Goal: Task Accomplishment & Management: Manage account settings

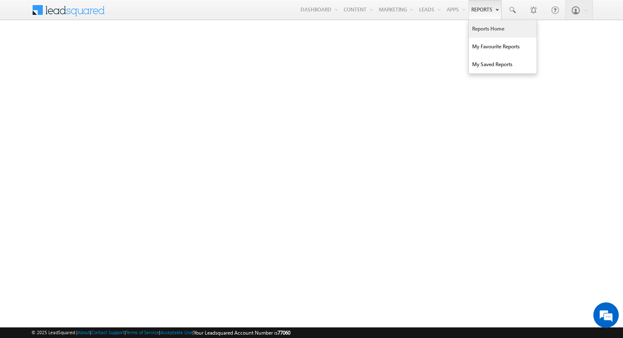
click at [494, 33] on link "Reports Home" at bounding box center [503, 29] width 68 height 18
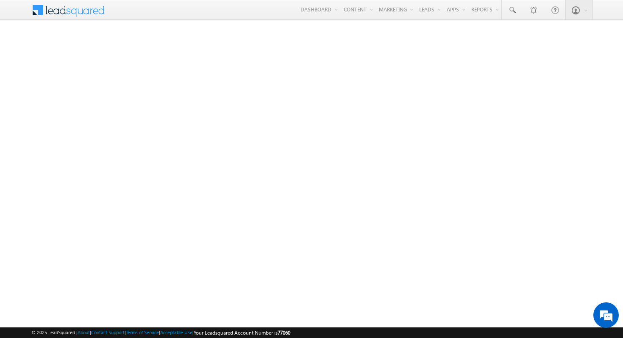
click at [72, 16] on span at bounding box center [73, 9] width 61 height 15
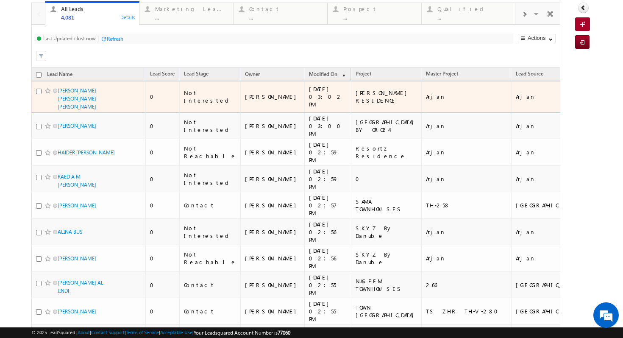
scroll to position [53, 0]
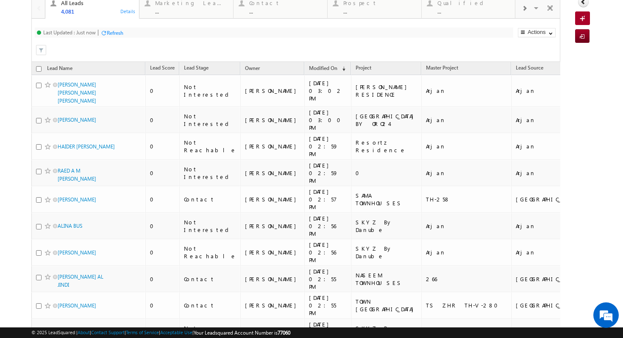
click at [39, 69] on input "checkbox" at bounding box center [39, 69] width 6 height 6
checkbox input "true"
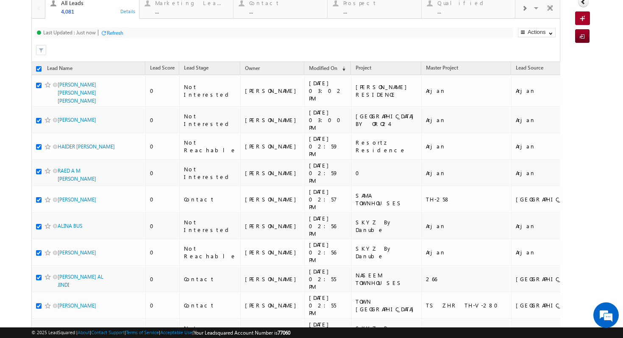
checkbox input "true"
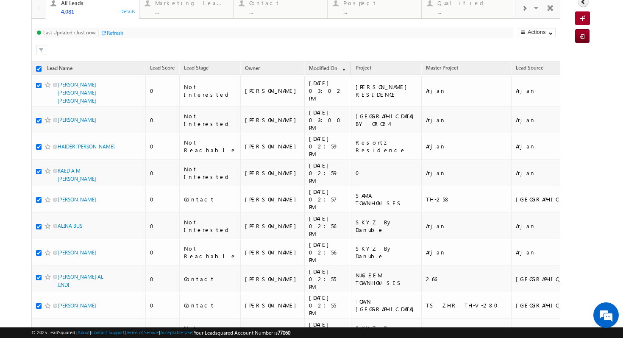
checkbox input "true"
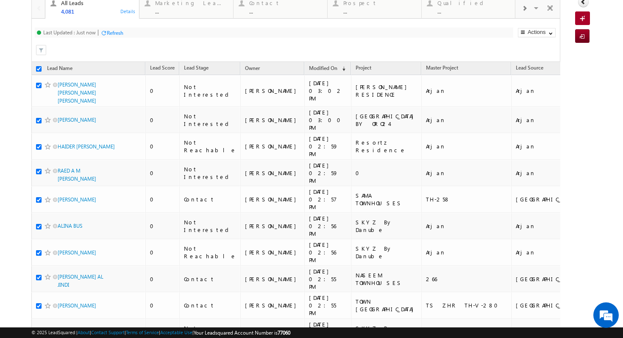
checkbox input "true"
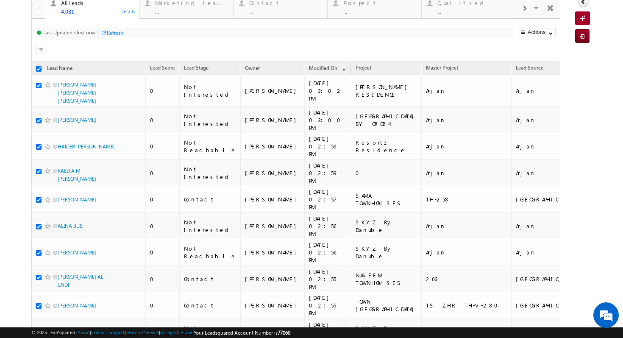
checkbox input "true"
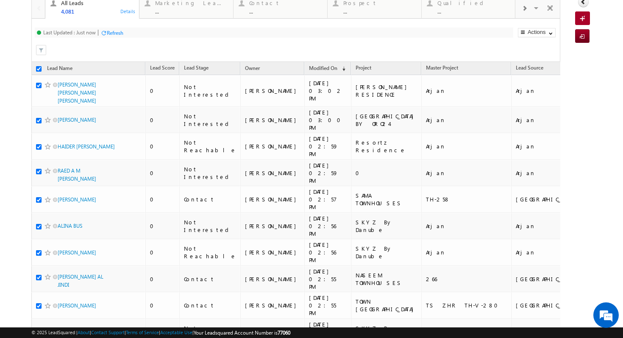
checkbox input "true"
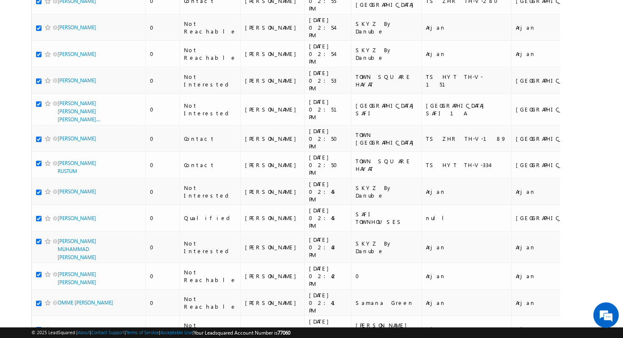
scroll to position [388, 0]
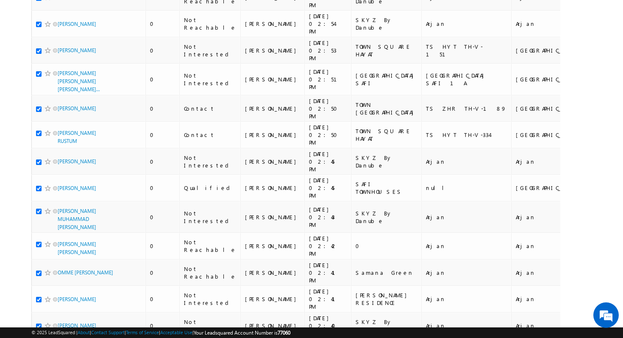
click at [218, 309] on div "Tags × Select at-least one lead to tag... × Close Lead Name Lead Score Lead Sta…" at bounding box center [296, 96] width 530 height 738
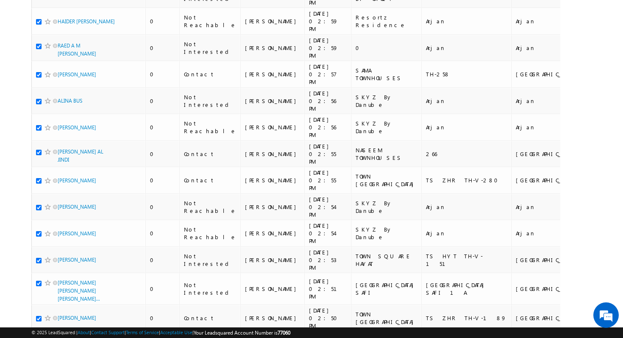
scroll to position [0, 0]
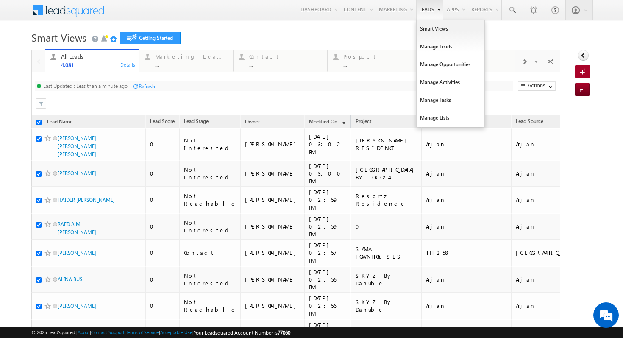
click at [427, 15] on link "Leads" at bounding box center [429, 10] width 27 height 20
click at [431, 47] on link "Manage Leads" at bounding box center [451, 47] width 68 height 18
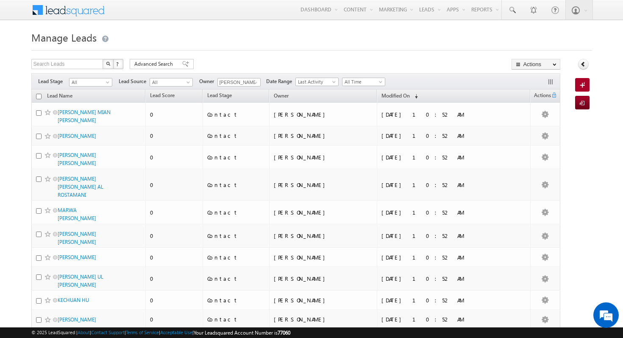
click at [38, 99] on input "checkbox" at bounding box center [39, 97] width 6 height 6
checkbox input "true"
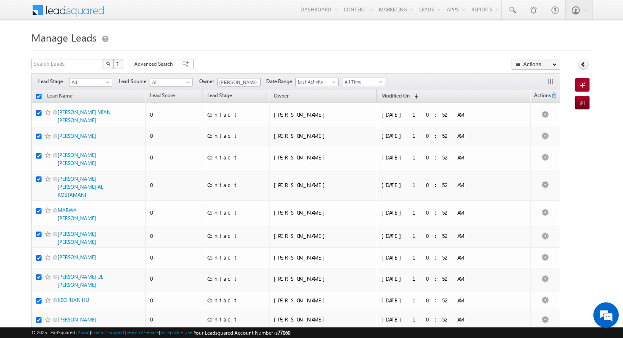
checkbox input "true"
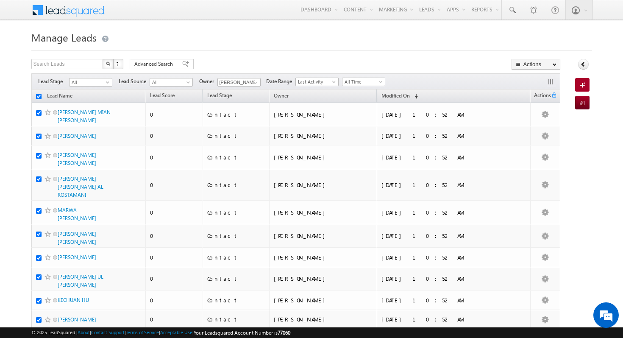
checkbox input "true"
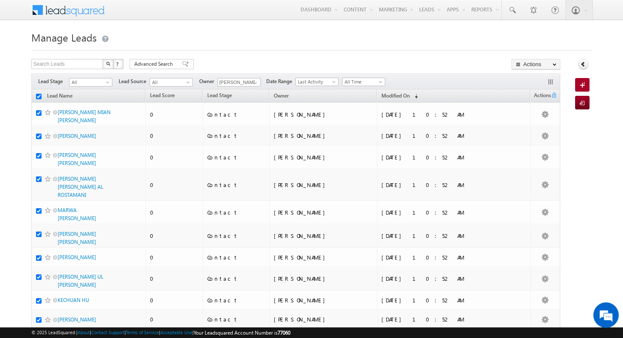
checkbox input "true"
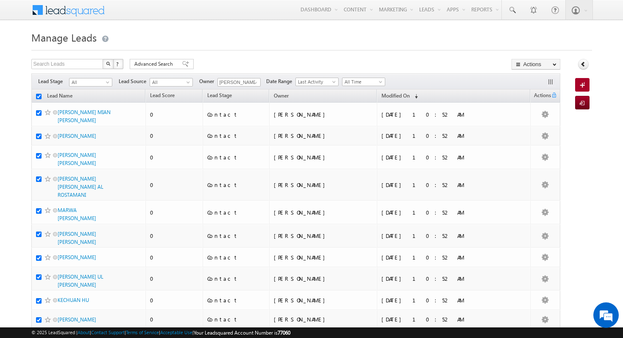
checkbox input "true"
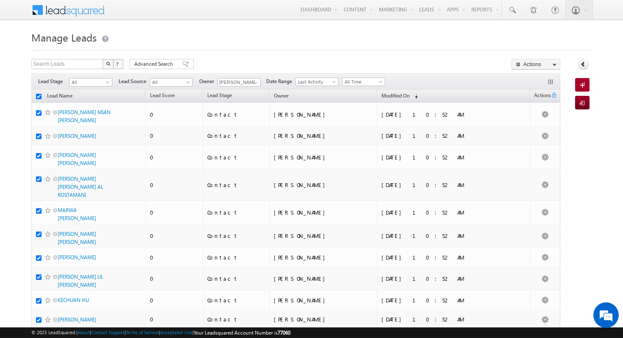
checkbox input "true"
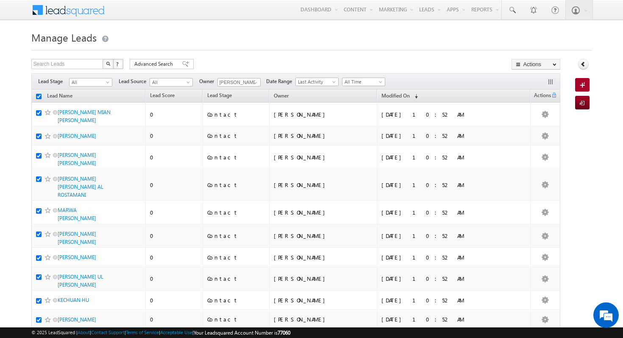
checkbox input "true"
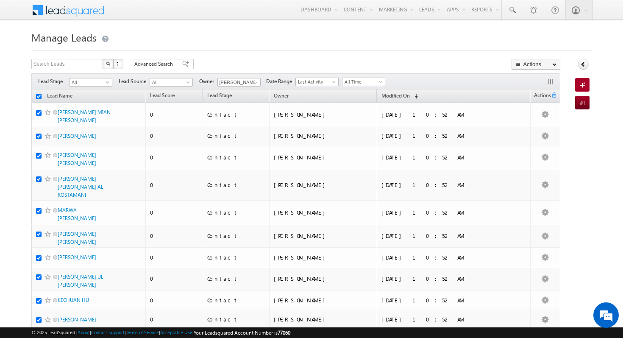
checkbox input "true"
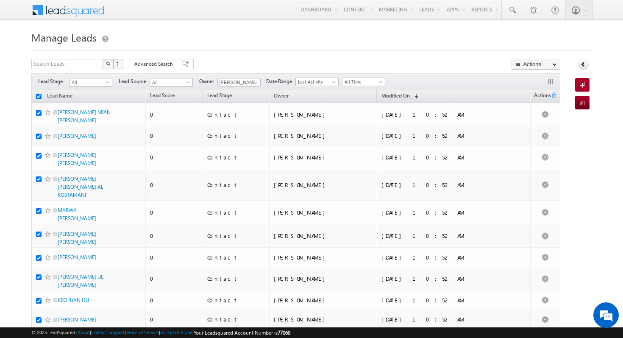
checkbox input "true"
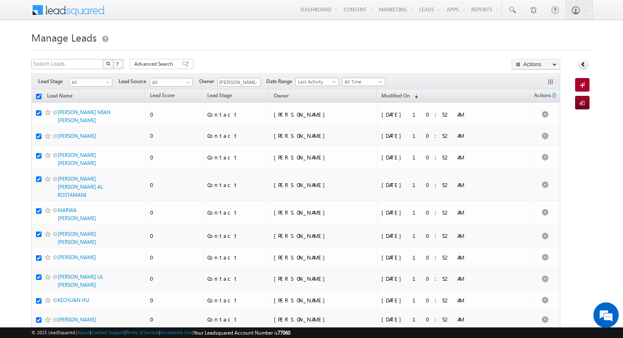
checkbox input "true"
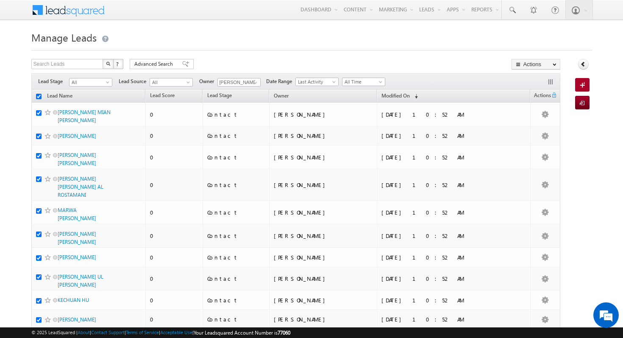
checkbox input "true"
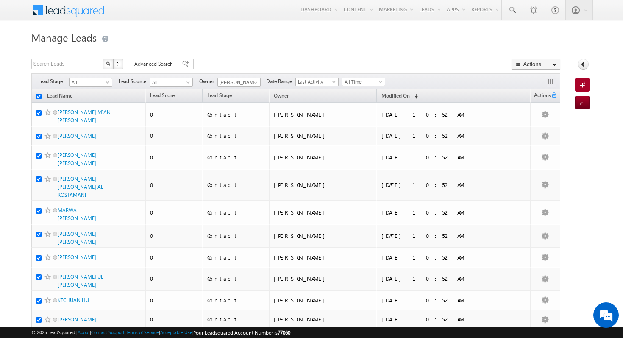
checkbox input "true"
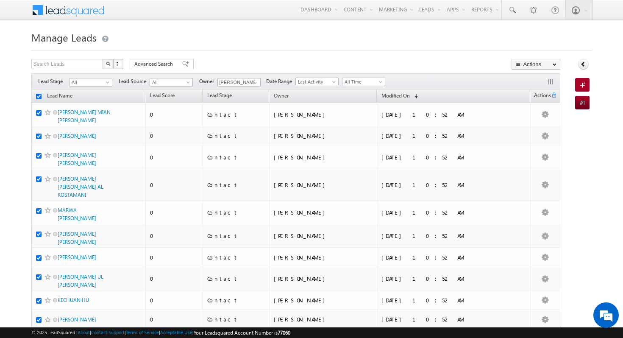
checkbox input "true"
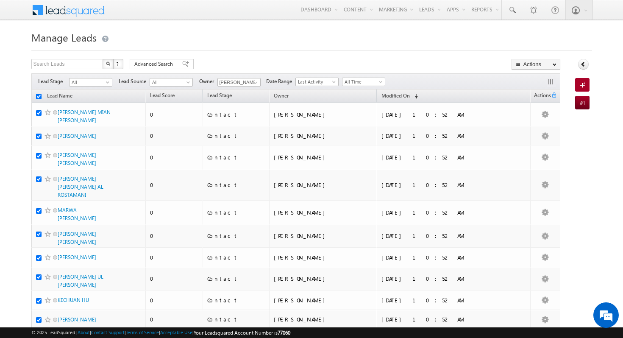
checkbox input "true"
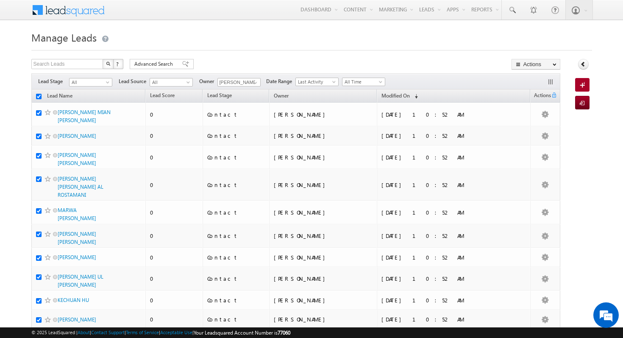
checkbox input "true"
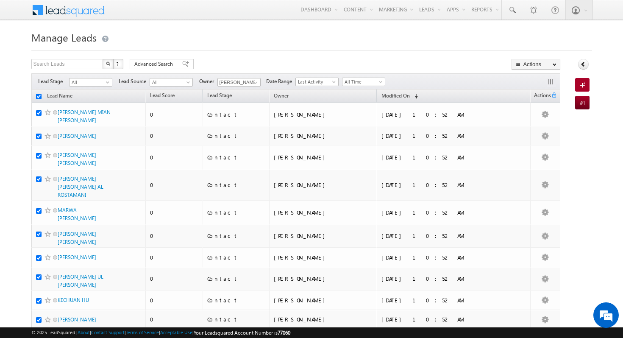
checkbox input "true"
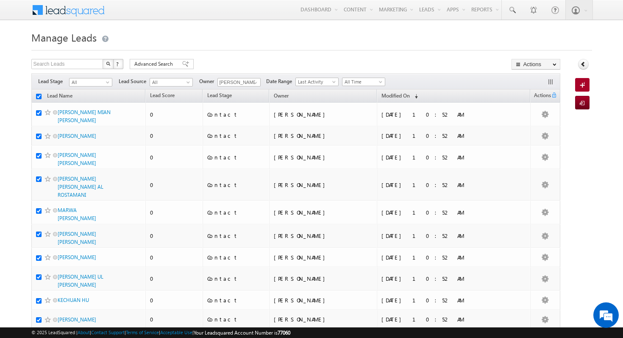
checkbox input "true"
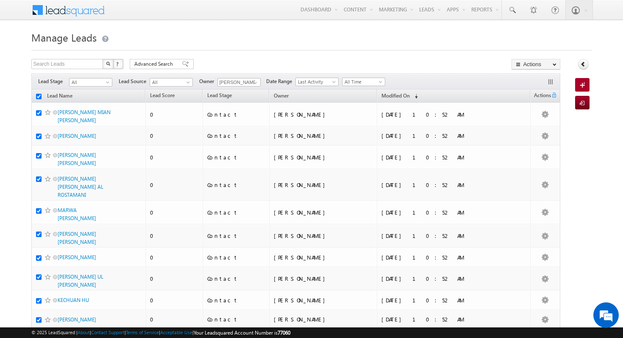
checkbox input "true"
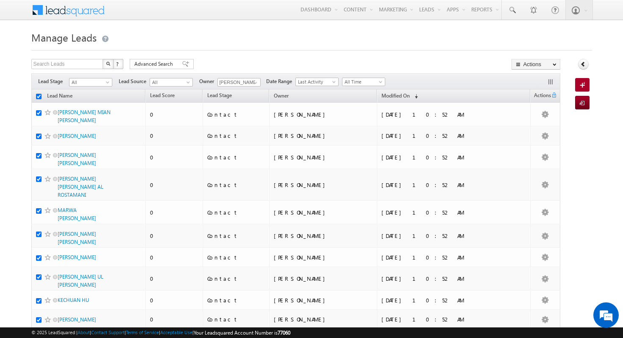
checkbox input "true"
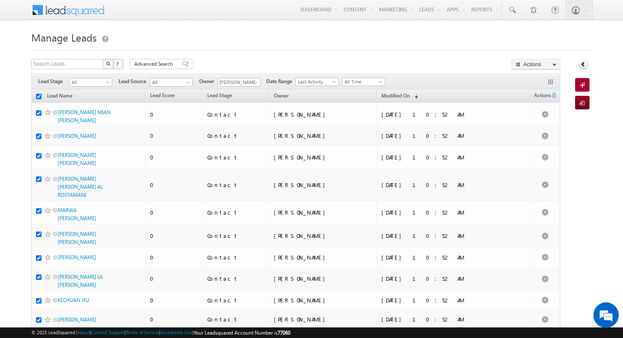
checkbox input "true"
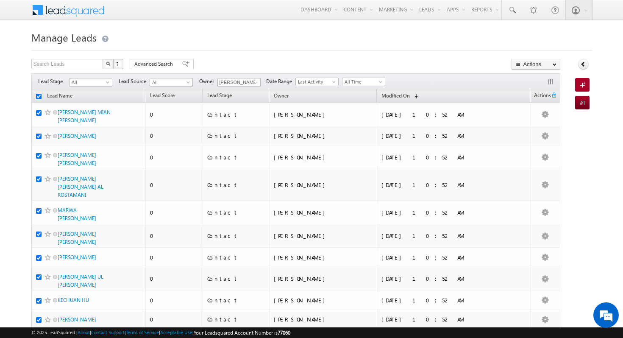
checkbox input "true"
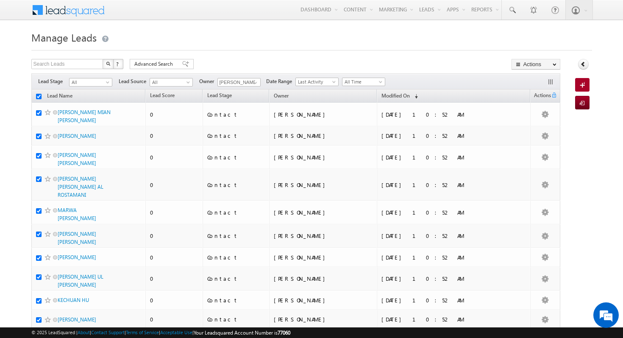
checkbox input "true"
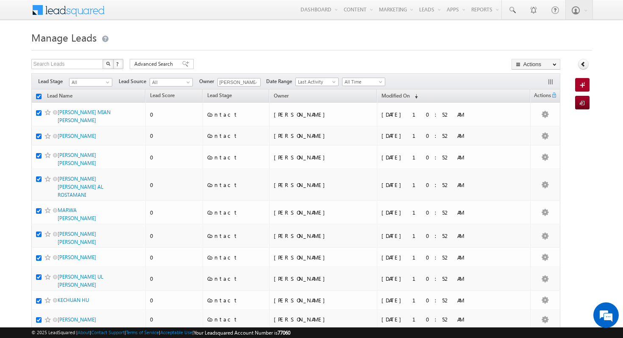
checkbox input "true"
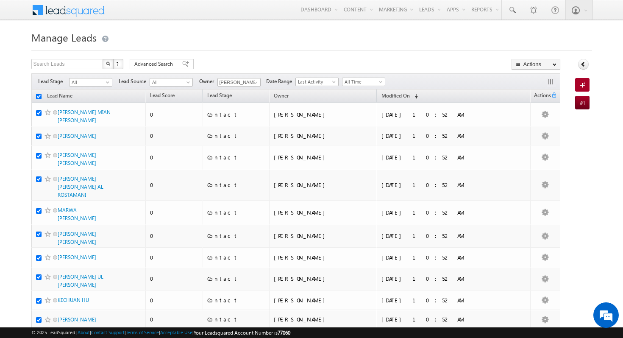
checkbox input "true"
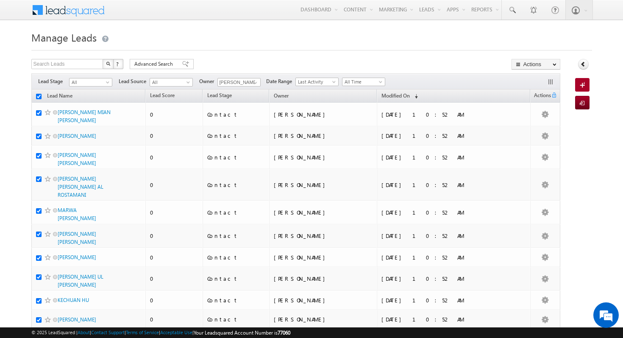
checkbox input "true"
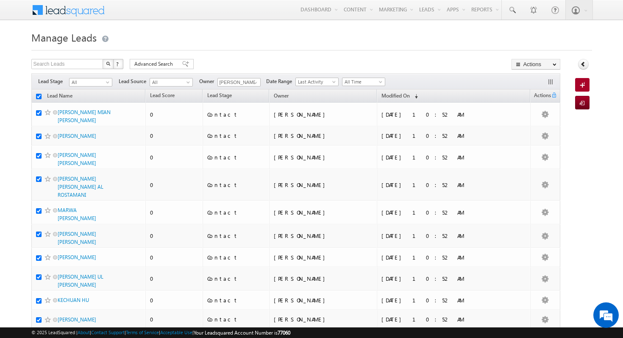
checkbox input "true"
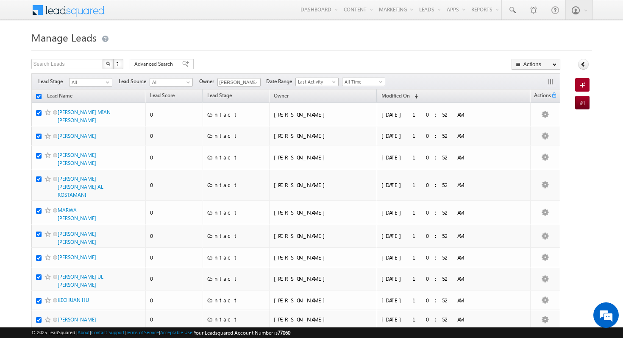
checkbox input "true"
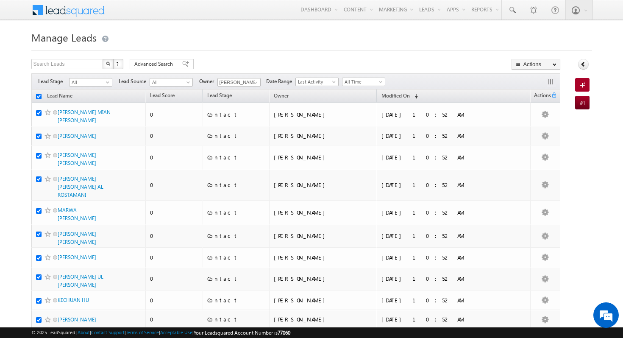
checkbox input "true"
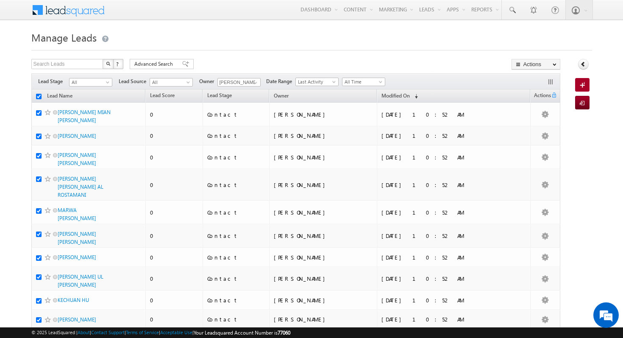
checkbox input "true"
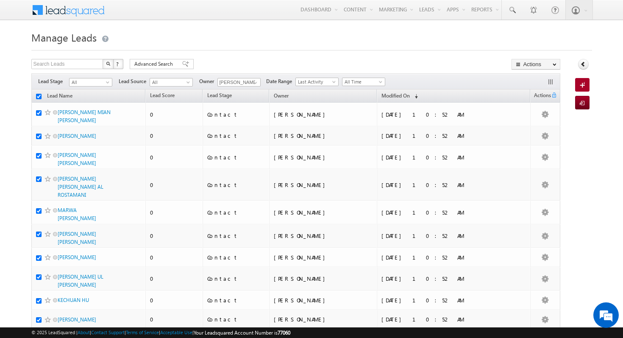
checkbox input "true"
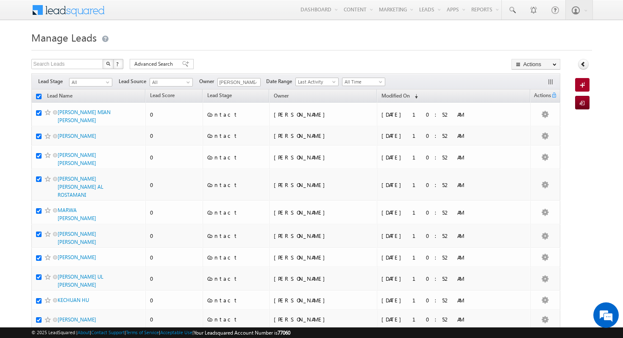
checkbox input "true"
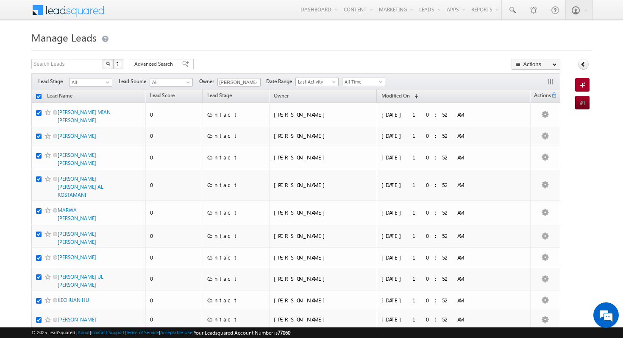
checkbox input "true"
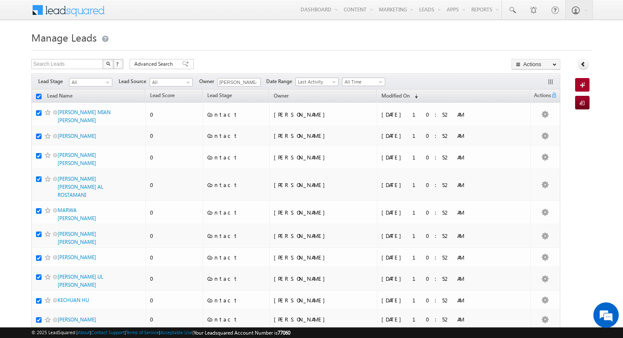
checkbox input "true"
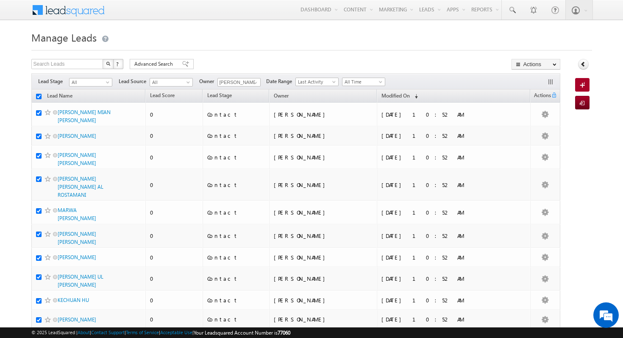
checkbox input "true"
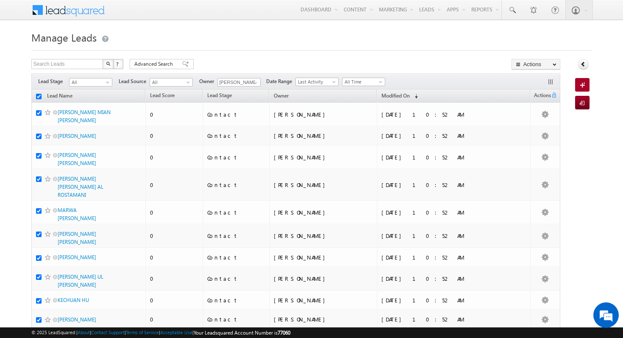
checkbox input "true"
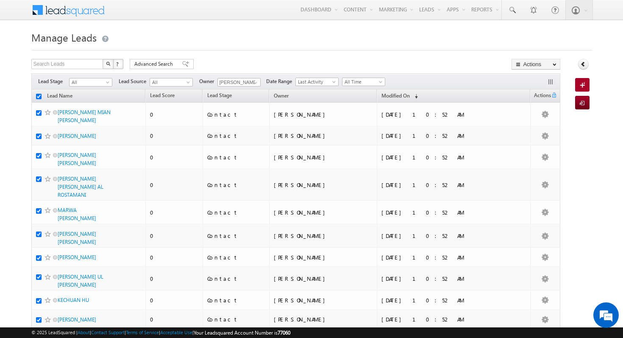
checkbox input "true"
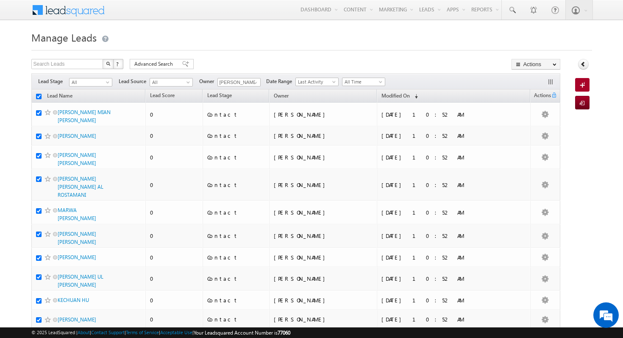
checkbox input "true"
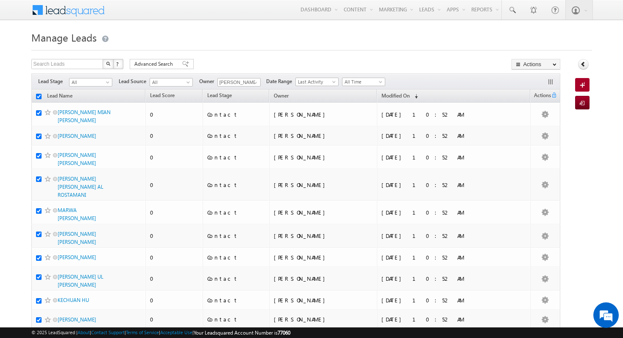
checkbox input "true"
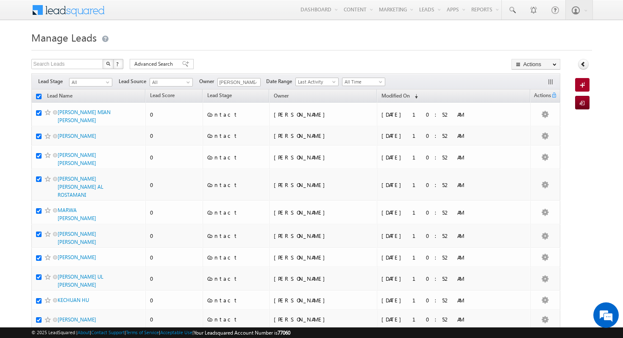
checkbox input "true"
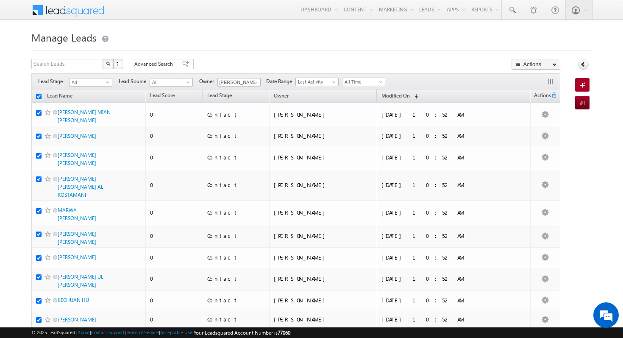
checkbox input "true"
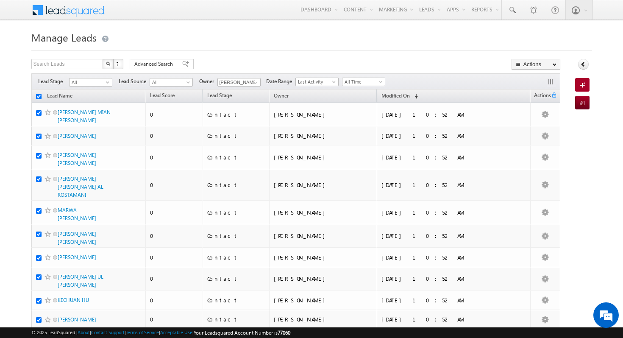
checkbox input "true"
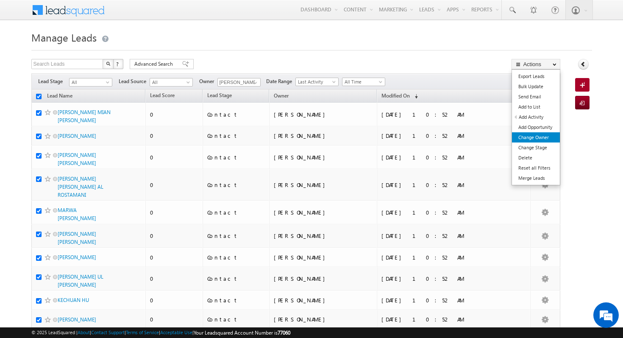
click at [545, 137] on link "Change Owner" at bounding box center [536, 137] width 48 height 10
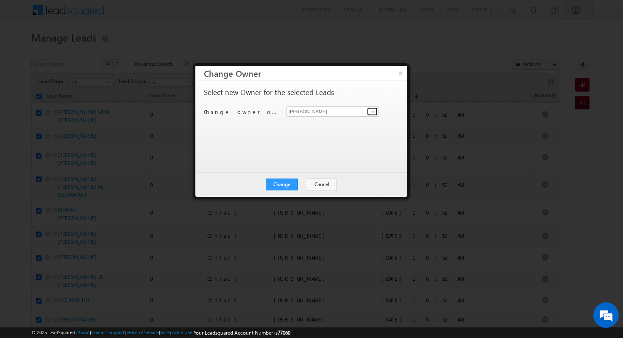
click at [375, 110] on span at bounding box center [373, 111] width 7 height 7
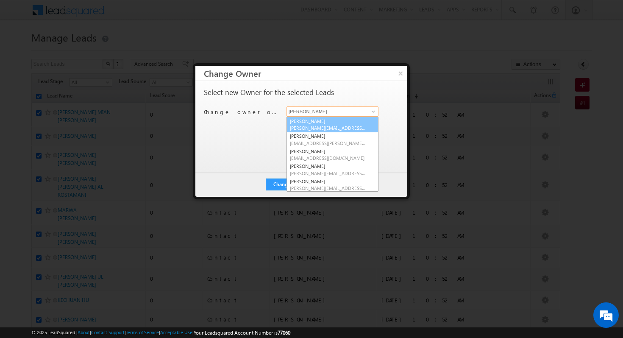
click at [357, 125] on span "aastha.gujariya@indglobal.ae" at bounding box center [328, 128] width 76 height 6
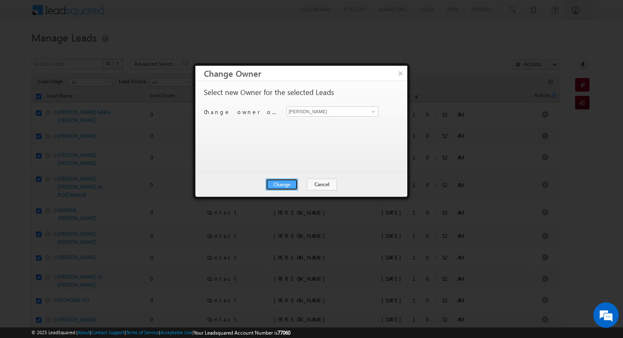
click at [286, 182] on button "Change" at bounding box center [282, 185] width 32 height 12
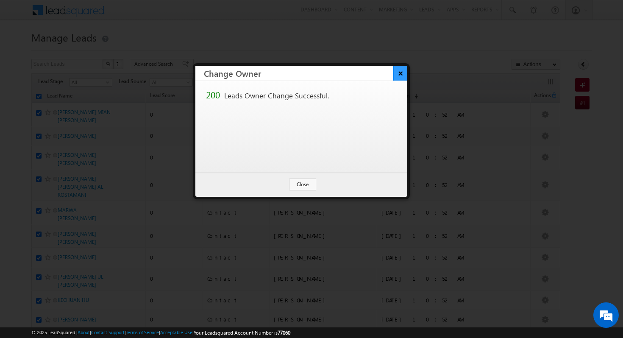
click at [403, 75] on button "×" at bounding box center [400, 73] width 14 height 15
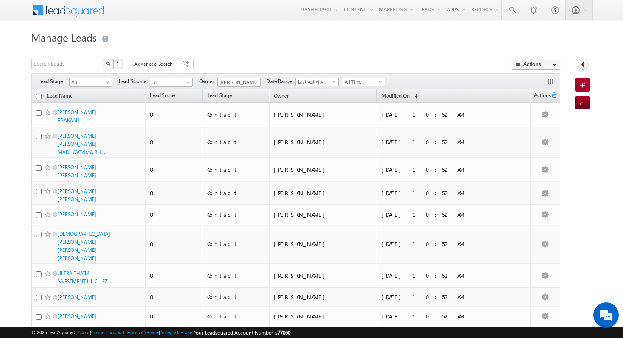
click at [37, 97] on input "checkbox" at bounding box center [39, 97] width 6 height 6
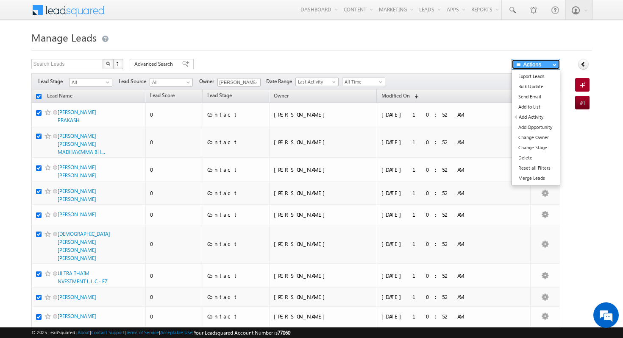
click at [549, 64] on button "Actions" at bounding box center [536, 64] width 49 height 11
click at [548, 138] on link "Change Owner" at bounding box center [536, 137] width 48 height 10
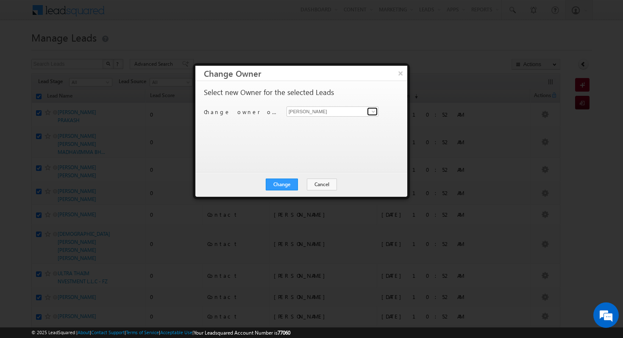
click at [368, 112] on link at bounding box center [372, 111] width 11 height 8
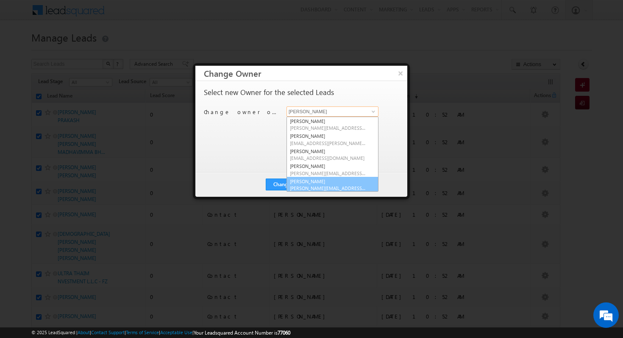
scroll to position [2, 0]
click at [339, 181] on link "Shubham Mhaske Shubham.Mhaske@indglobal.ae" at bounding box center [333, 183] width 92 height 16
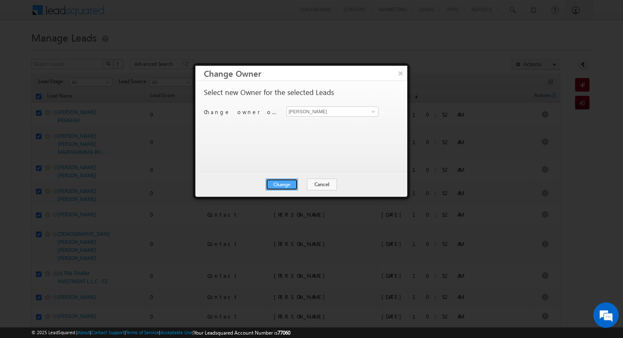
click at [278, 184] on button "Change" at bounding box center [282, 185] width 32 height 12
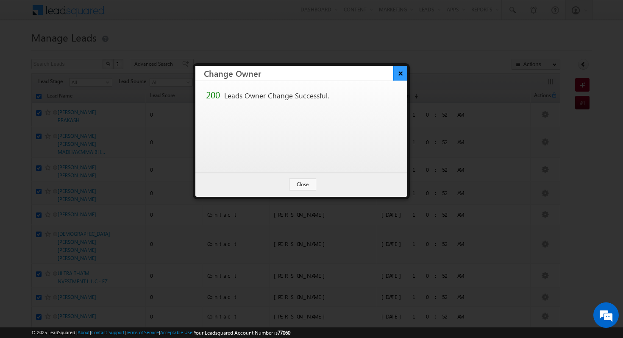
click at [399, 75] on button "×" at bounding box center [400, 73] width 14 height 15
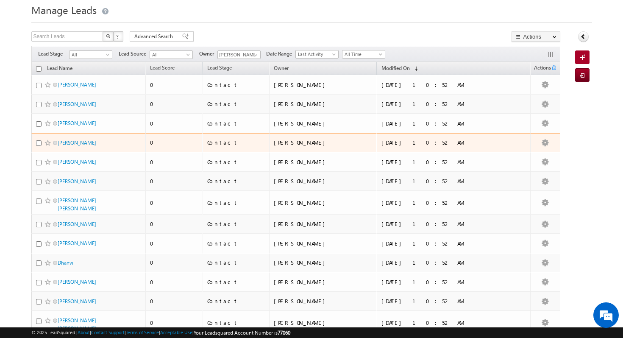
scroll to position [0, 0]
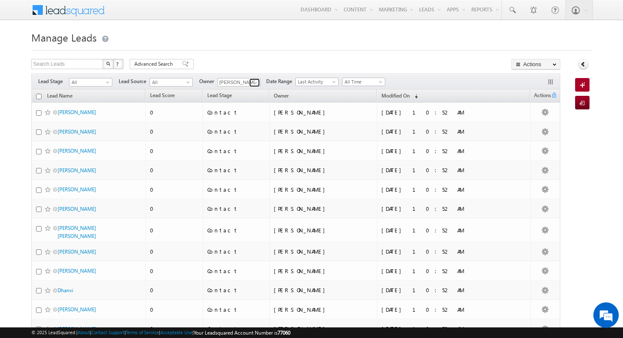
click at [252, 83] on span at bounding box center [255, 82] width 7 height 7
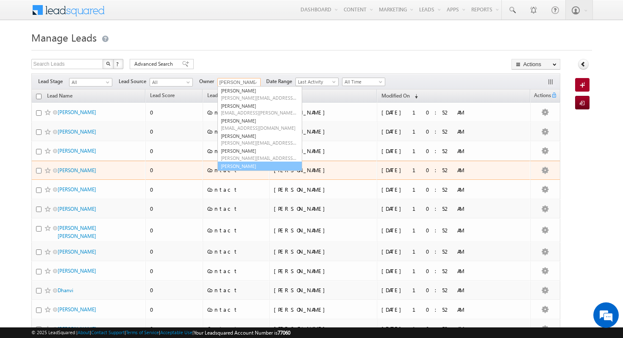
scroll to position [24, 0]
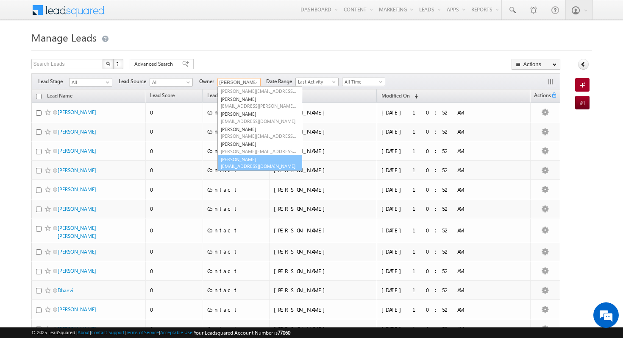
click at [264, 165] on span "vishal.verma@indglobal.ae" at bounding box center [259, 166] width 76 height 6
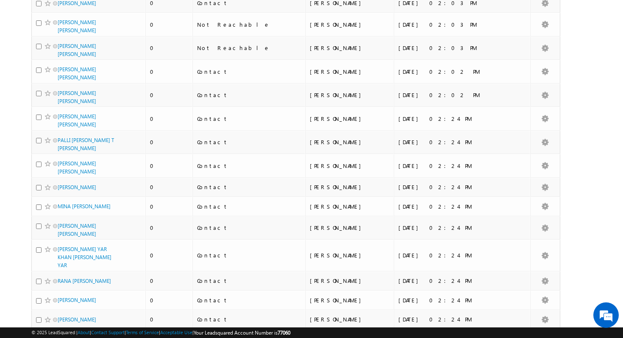
scroll to position [0, 0]
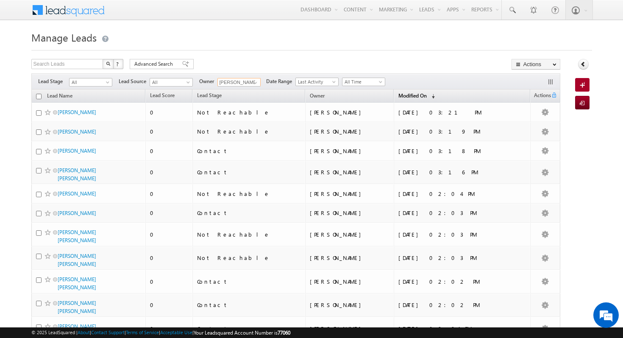
click at [435, 97] on span "(sorted descending)" at bounding box center [431, 96] width 7 height 7
click at [37, 98] on input "checkbox" at bounding box center [39, 97] width 6 height 6
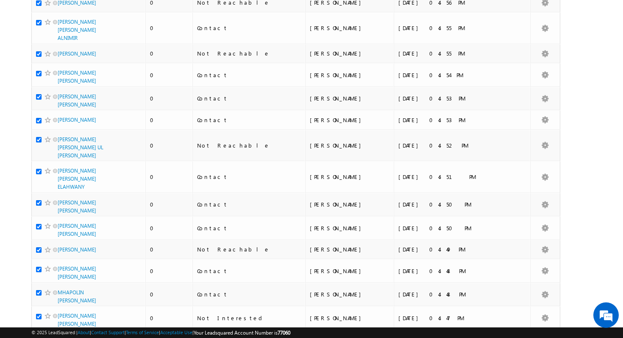
scroll to position [4204, 0]
